Goal: Navigation & Orientation: Find specific page/section

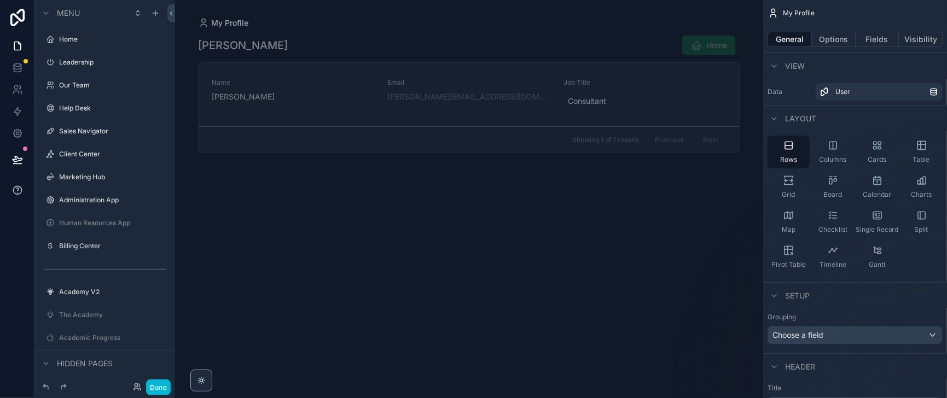
scroll to position [308, 0]
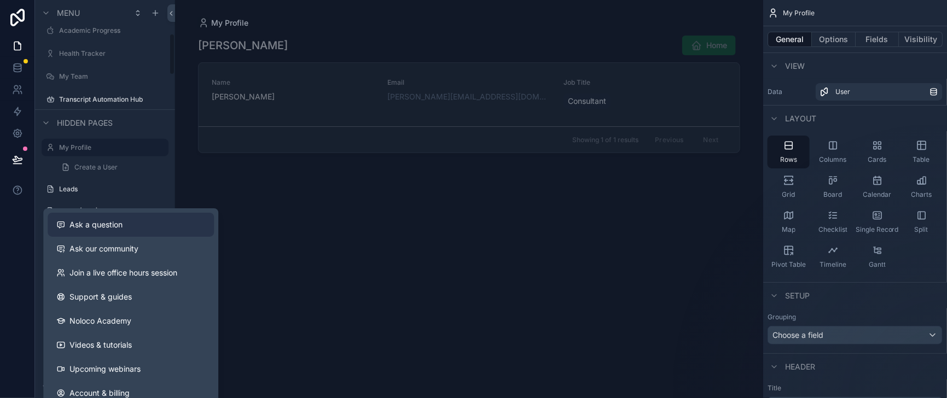
click at [87, 227] on span "Ask a question" at bounding box center [95, 224] width 53 height 11
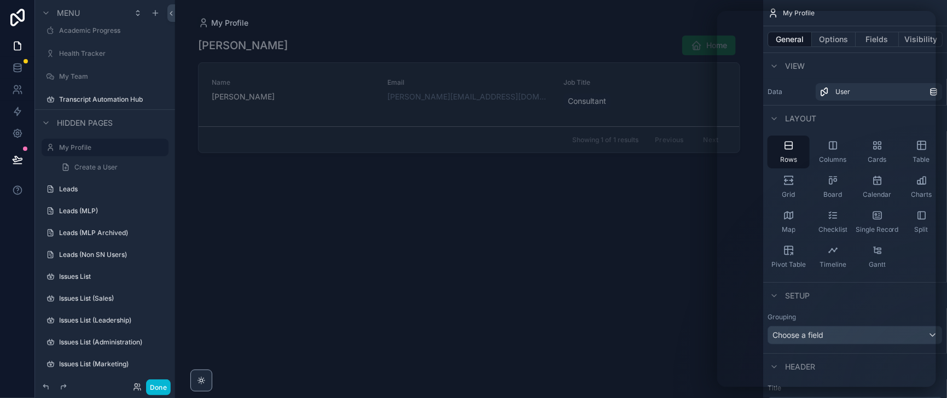
click at [378, 237] on div "scrollable content" at bounding box center [469, 192] width 560 height 385
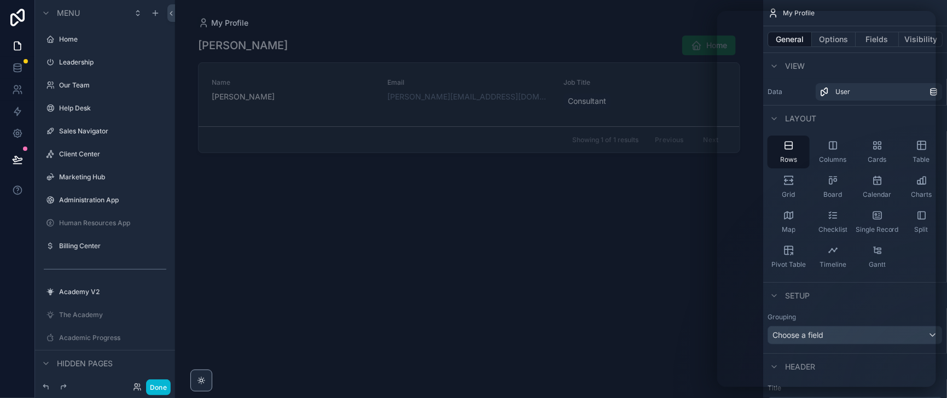
drag, startPoint x: 94, startPoint y: 173, endPoint x: 654, endPoint y: 197, distance: 560.9
click at [94, 159] on label "Client Center" at bounding box center [112, 154] width 107 height 9
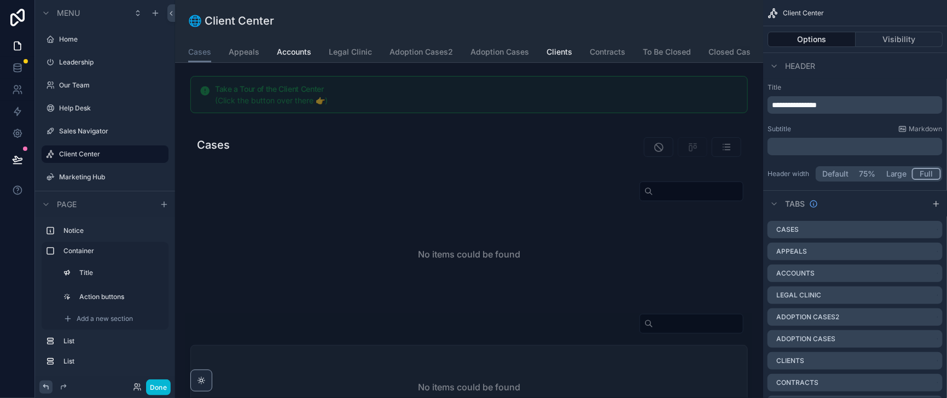
click at [48, 385] on icon at bounding box center [46, 387] width 9 height 9
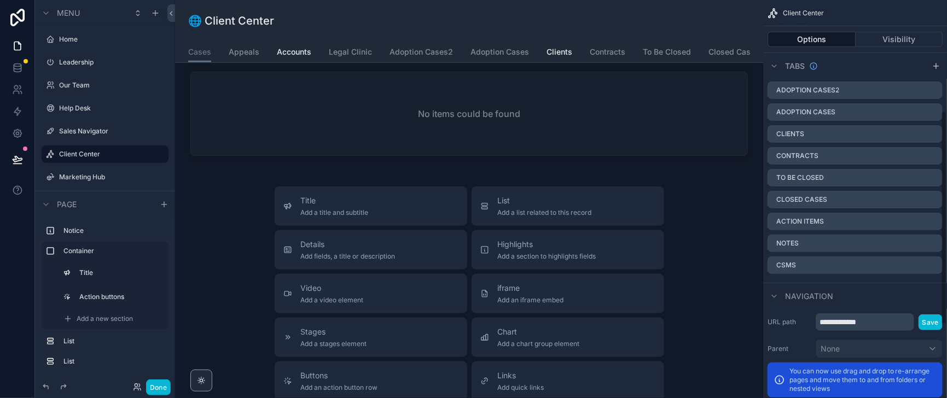
scroll to position [207, 0]
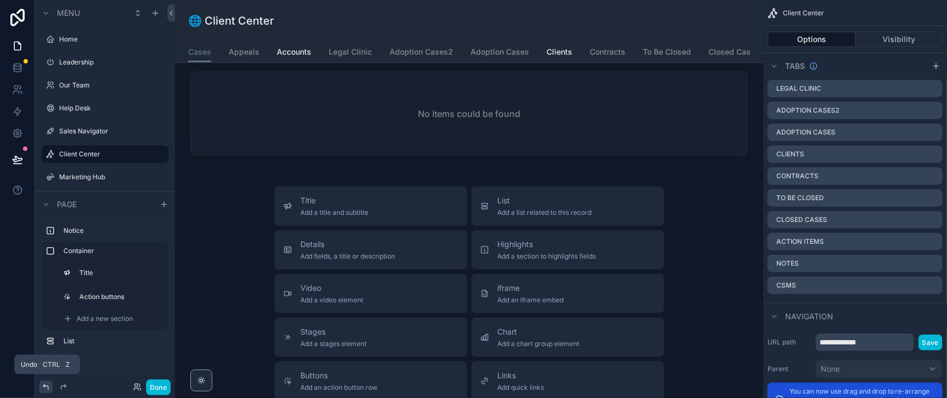
click at [48, 385] on icon at bounding box center [45, 387] width 5 height 5
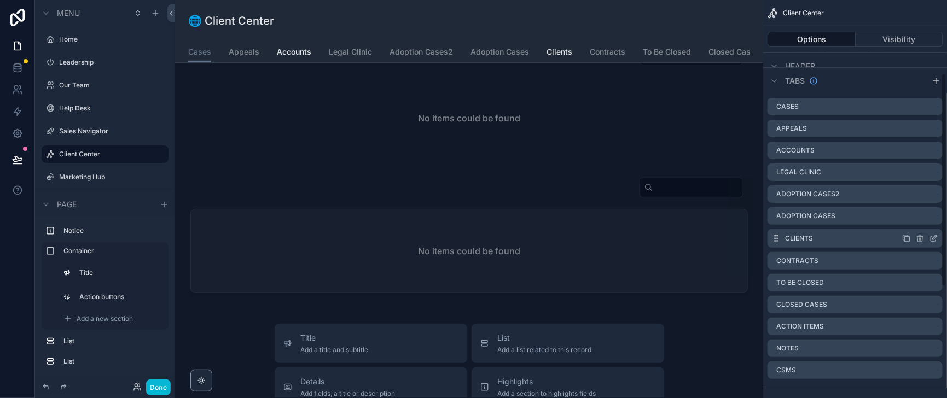
scroll to position [136, 0]
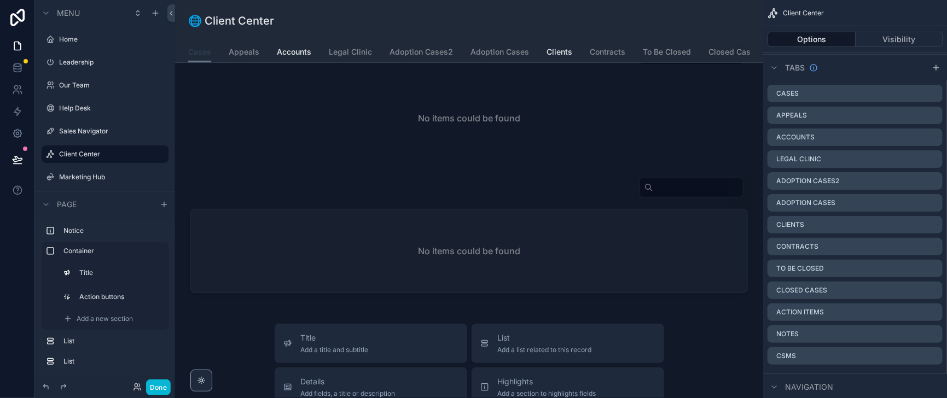
drag, startPoint x: 225, startPoint y: 55, endPoint x: 491, endPoint y: 168, distance: 289.6
click at [211, 55] on span "Cases" at bounding box center [199, 52] width 23 height 11
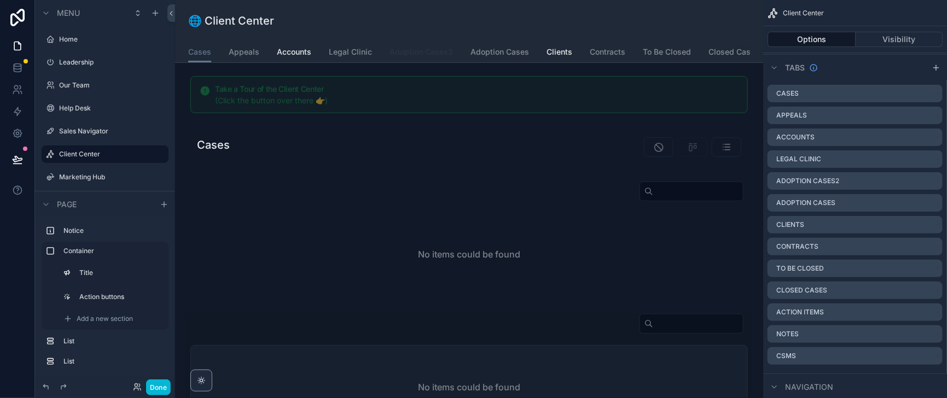
click at [453, 55] on span "Adoption Cases2" at bounding box center [421, 52] width 63 height 11
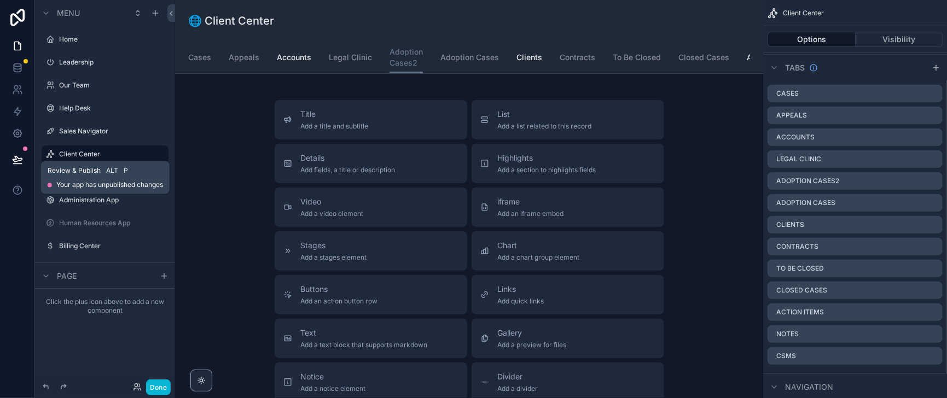
click at [27, 151] on div at bounding box center [25, 149] width 4 height 4
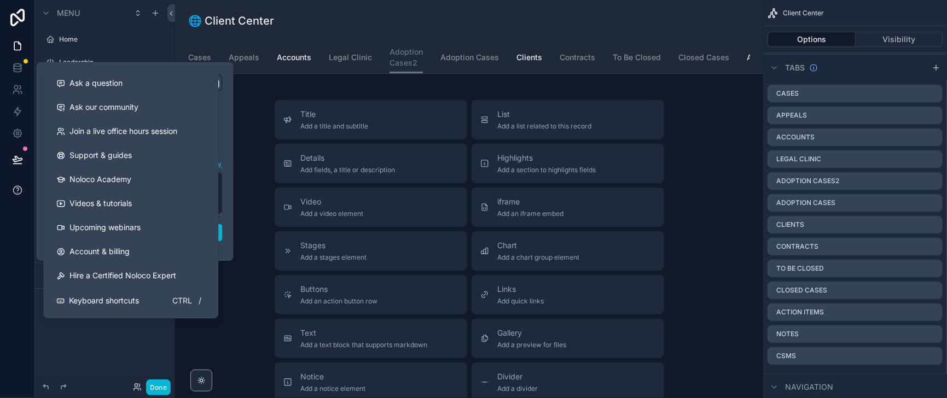
click at [19, 191] on icon at bounding box center [17, 189] width 2 height 3
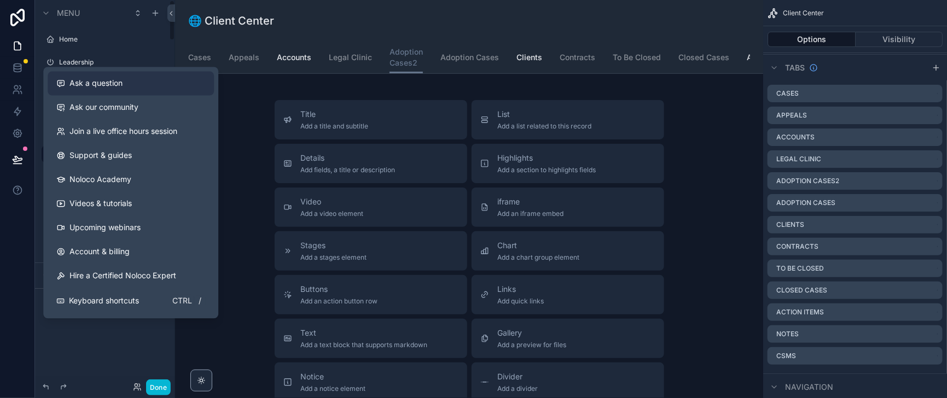
click at [108, 89] on span "Ask a question" at bounding box center [95, 83] width 53 height 11
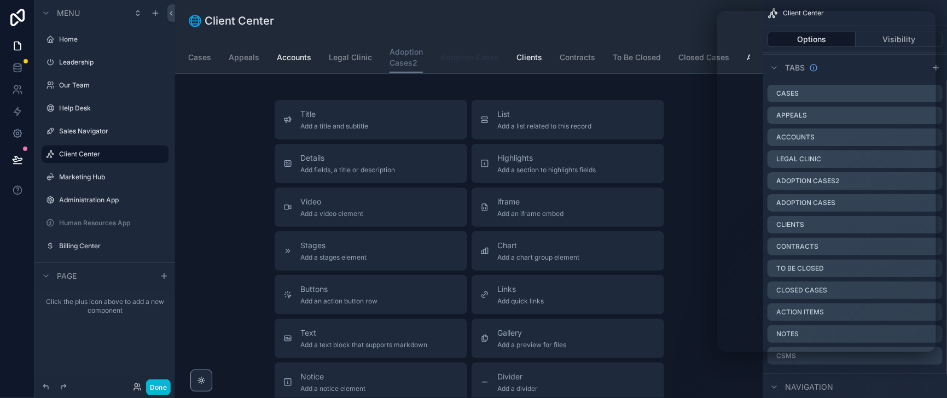
click at [499, 63] on span "Adoption Cases" at bounding box center [470, 57] width 59 height 11
